Goal: Information Seeking & Learning: Learn about a topic

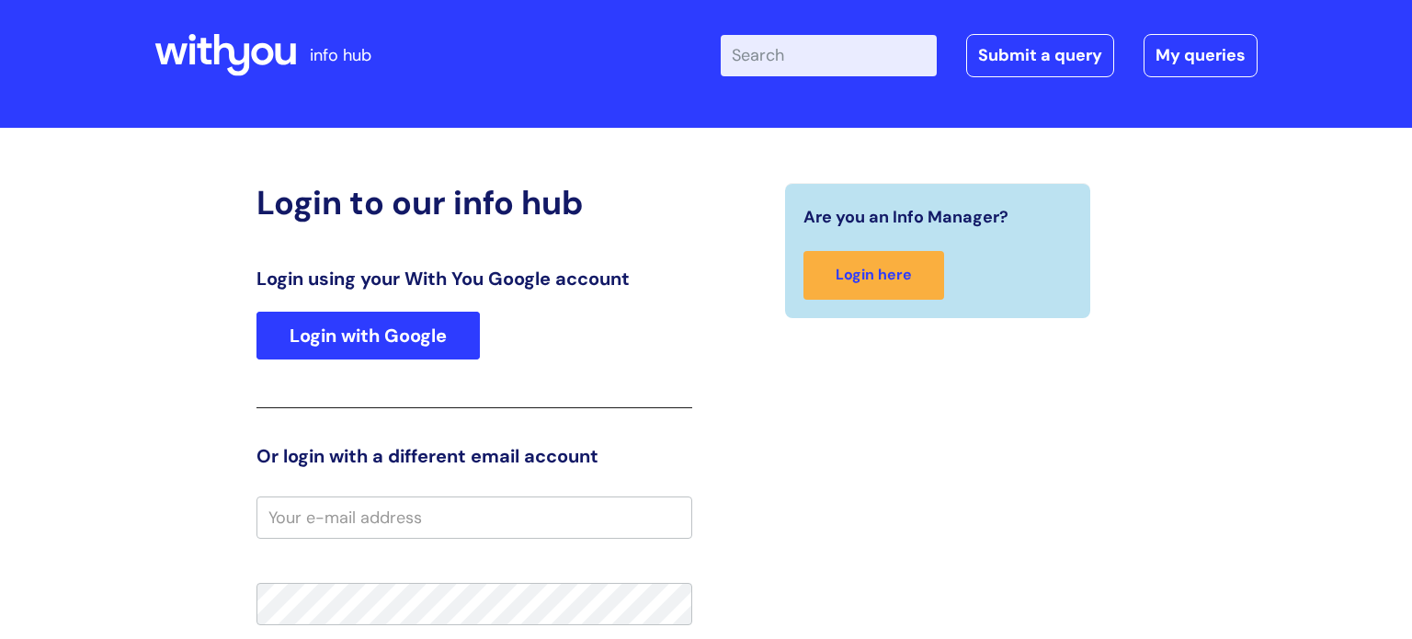
scroll to position [75, 0]
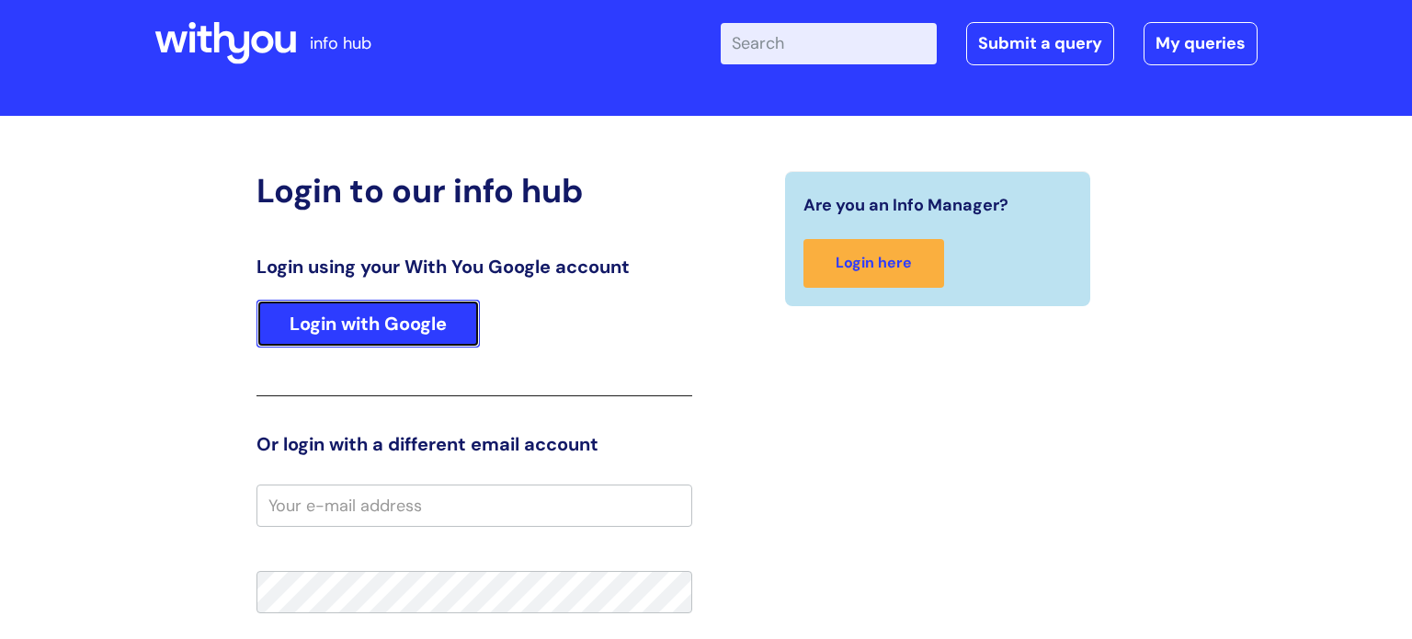
click at [472, 321] on link "Login with Google" at bounding box center [368, 324] width 223 height 48
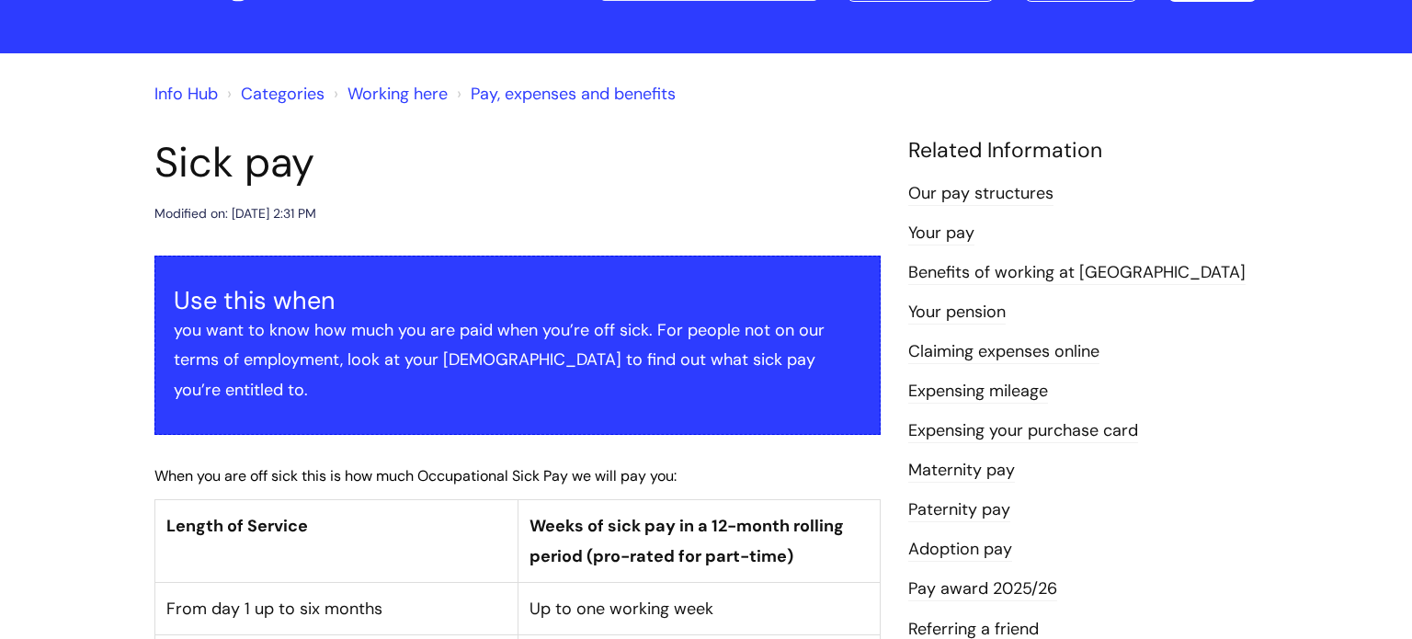
scroll to position [90, 0]
